Goal: Information Seeking & Learning: Understand process/instructions

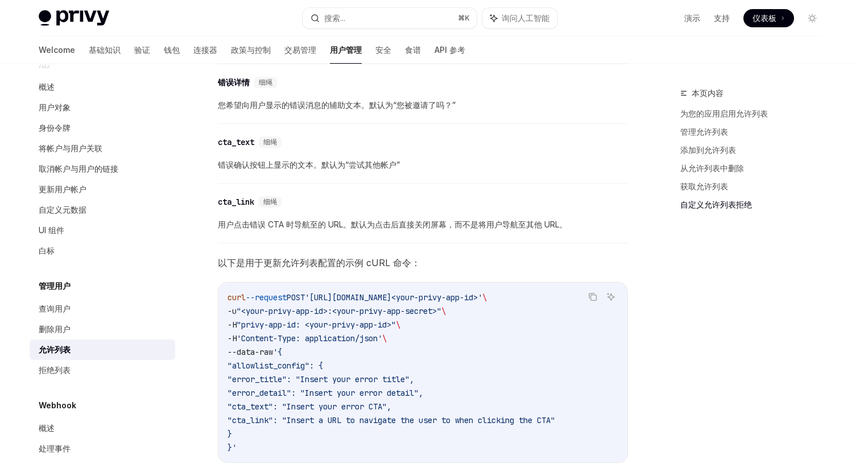
scroll to position [2516, 0]
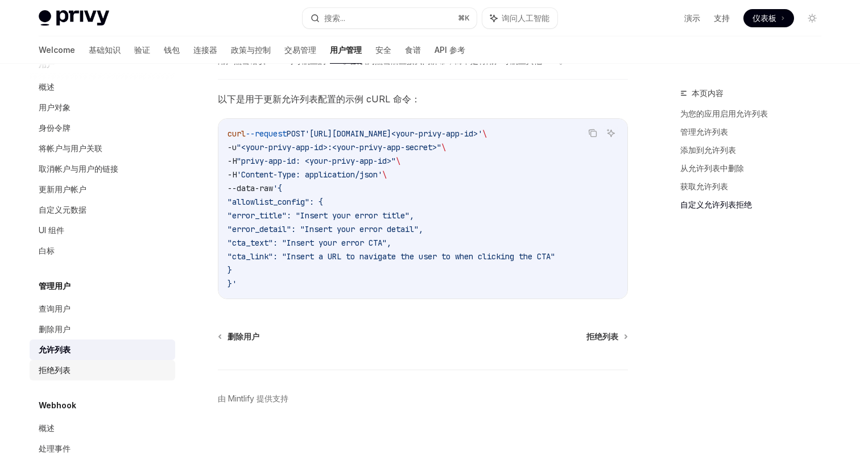
click at [89, 363] on div "拒绝列表" at bounding box center [104, 370] width 130 height 14
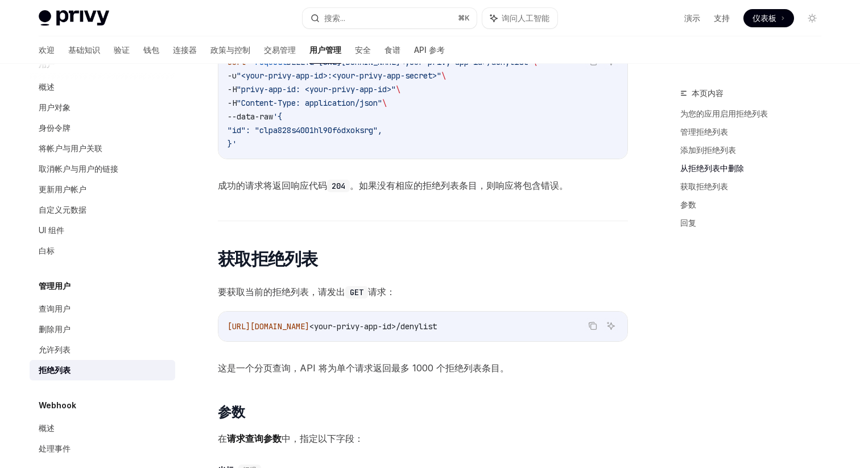
scroll to position [1850, 0]
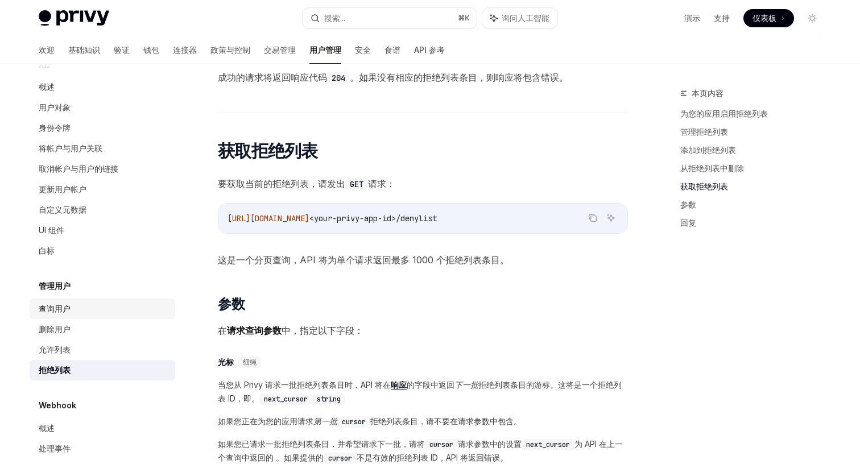
click at [130, 302] on div "查询用户" at bounding box center [104, 309] width 130 height 14
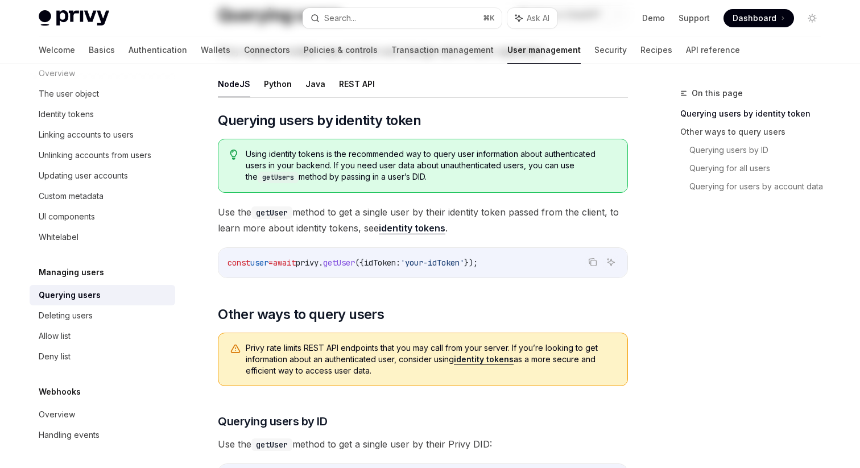
scroll to position [163, 0]
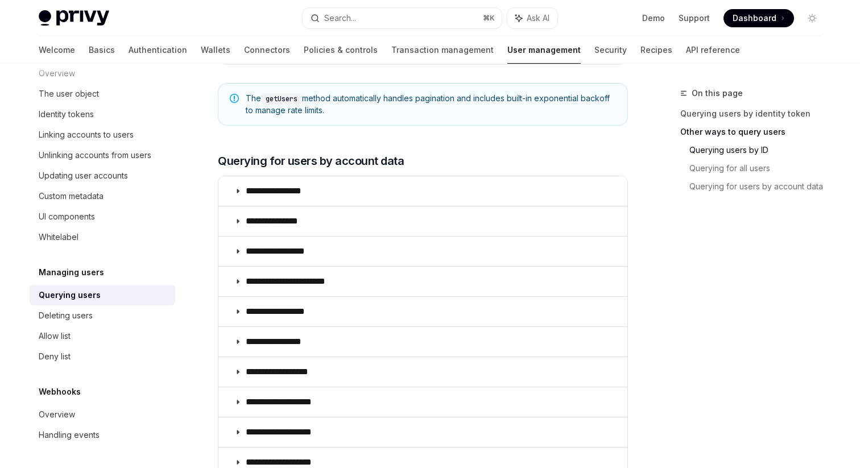
scroll to position [718, 0]
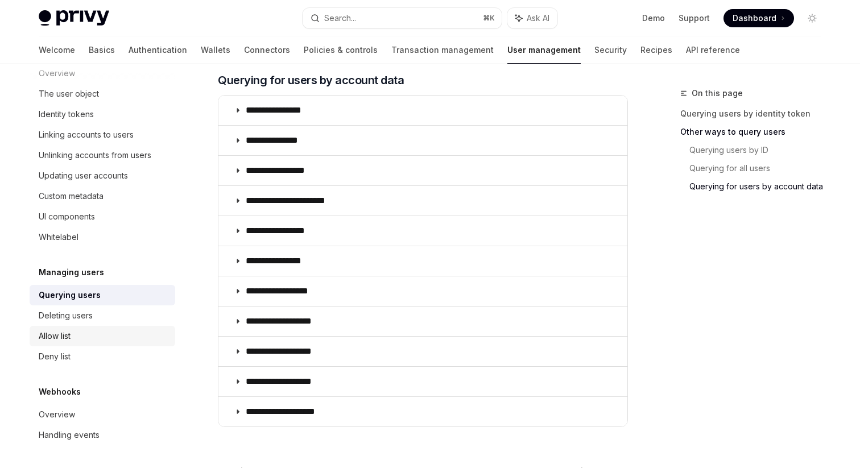
click at [104, 336] on div "Allow list" at bounding box center [104, 336] width 130 height 14
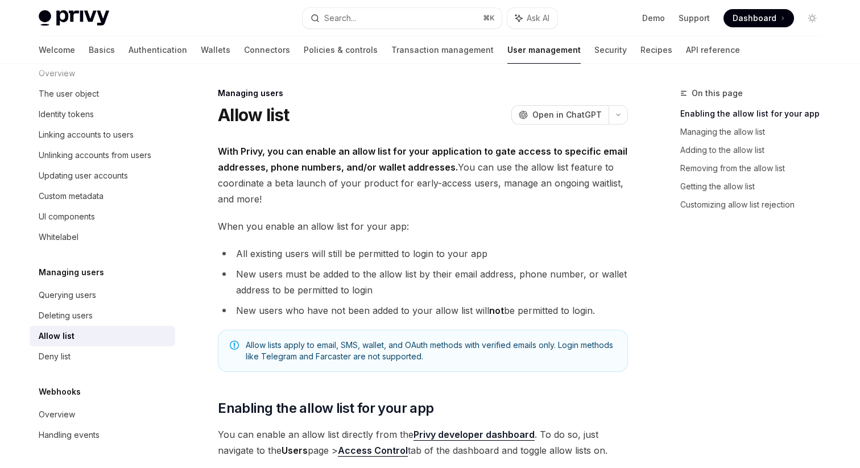
type textarea "*"
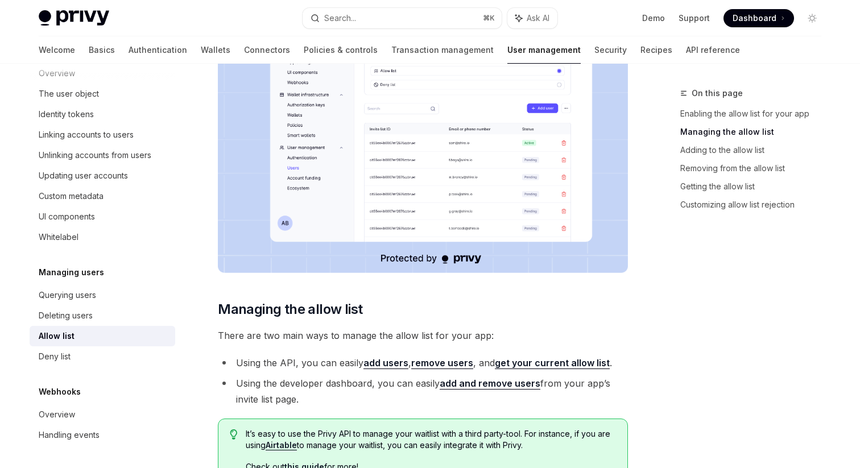
scroll to position [551, 0]
